Goal: Find specific page/section: Find specific page/section

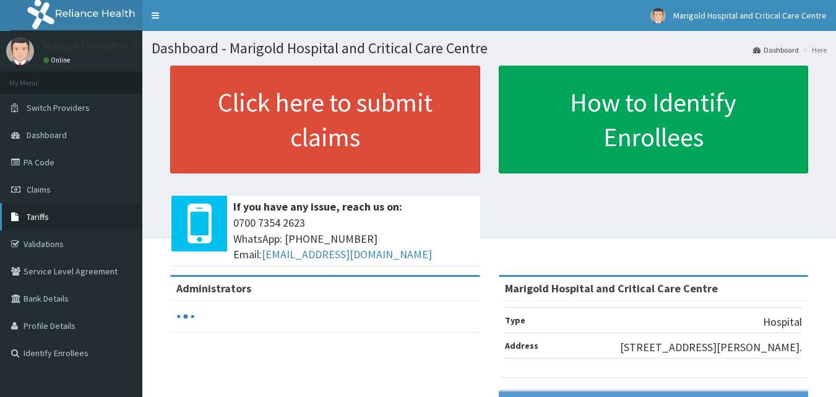
click at [49, 220] on link "Tariffs" at bounding box center [71, 216] width 142 height 27
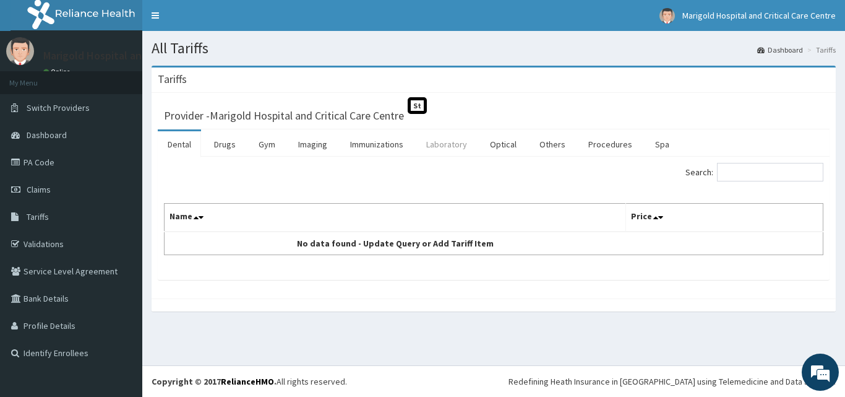
click at [434, 144] on link "Laboratory" at bounding box center [446, 144] width 61 height 26
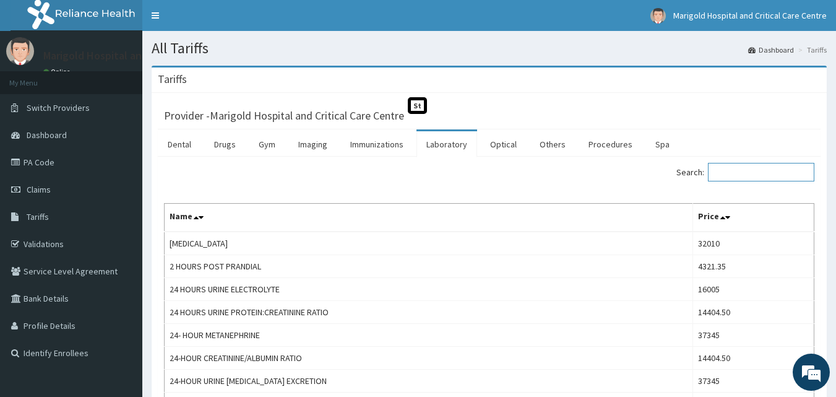
click at [742, 171] on input "Search:" at bounding box center [761, 172] width 106 height 19
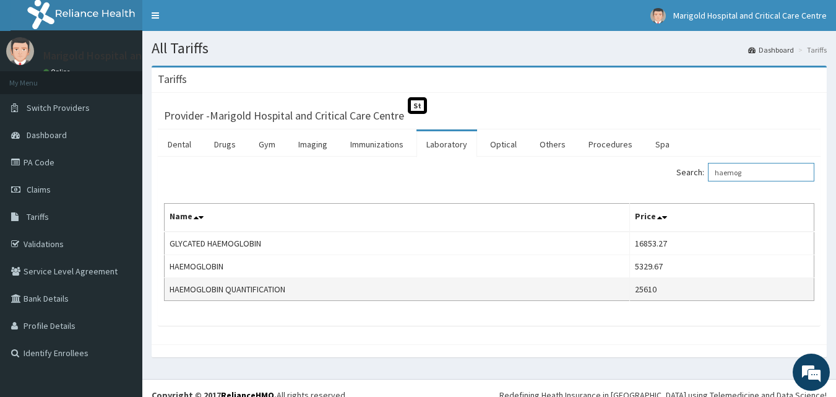
scroll to position [14, 0]
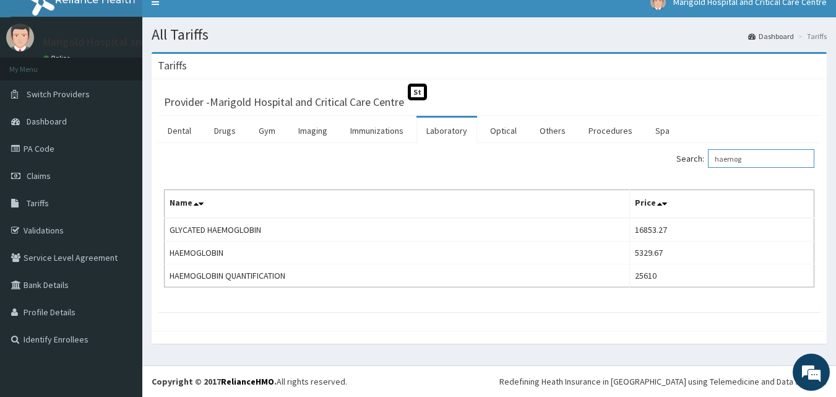
type input "haemog"
click at [224, 131] on link "Drugs" at bounding box center [224, 131] width 41 height 26
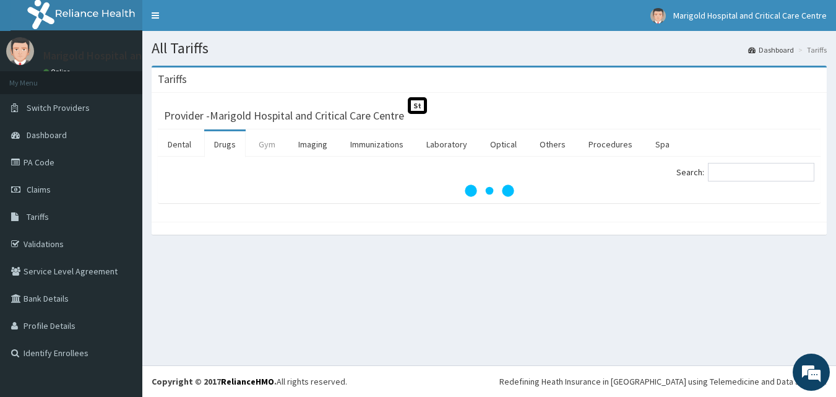
scroll to position [0, 0]
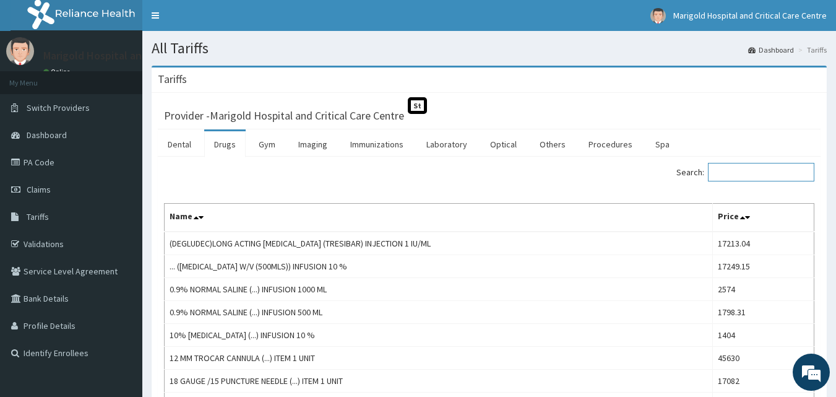
click at [745, 176] on input "Search:" at bounding box center [761, 172] width 106 height 19
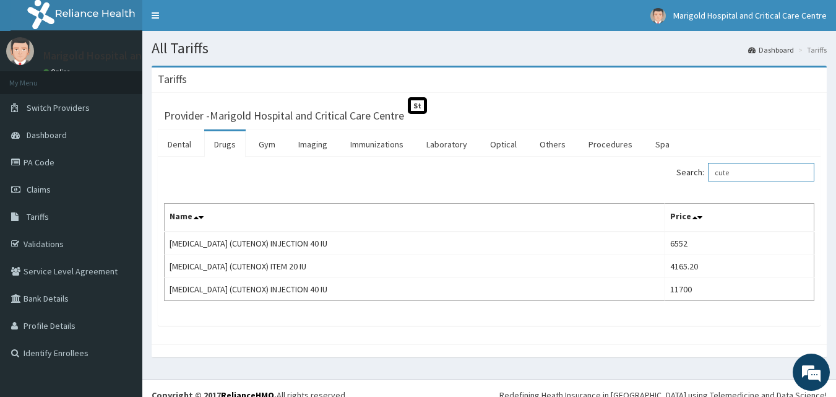
click at [744, 172] on input "cute" at bounding box center [761, 172] width 106 height 19
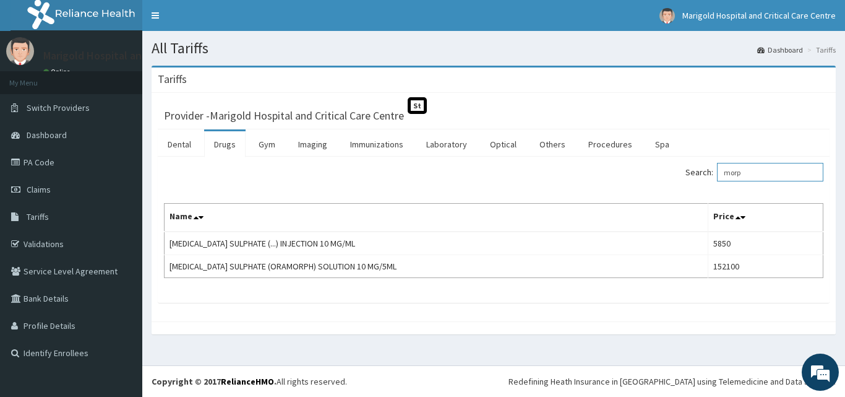
type input "morp"
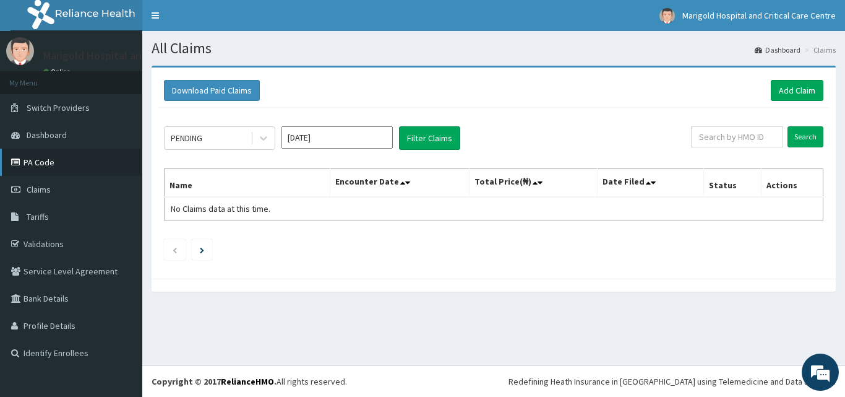
click at [60, 165] on link "PA Code" at bounding box center [71, 161] width 142 height 27
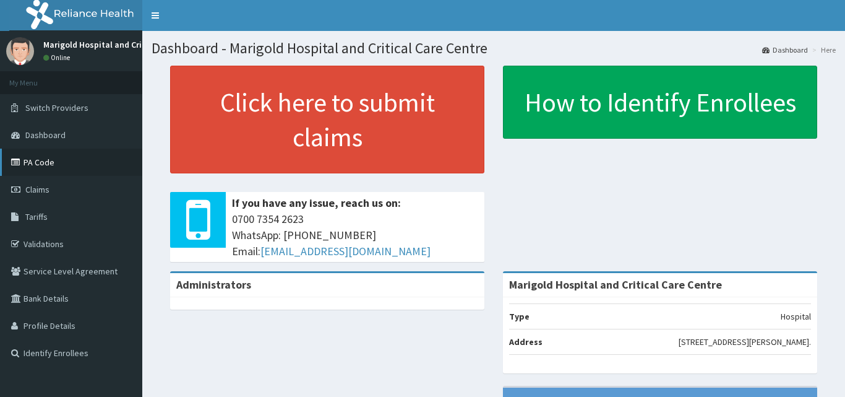
click at [67, 158] on link "PA Code" at bounding box center [71, 161] width 142 height 27
